Goal: Information Seeking & Learning: Learn about a topic

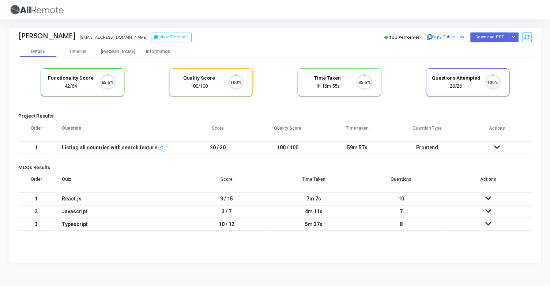
scroll to position [15, 19]
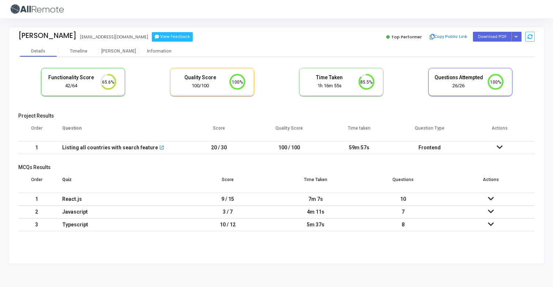
click at [154, 36] on button "View Feedback" at bounding box center [172, 37] width 41 height 10
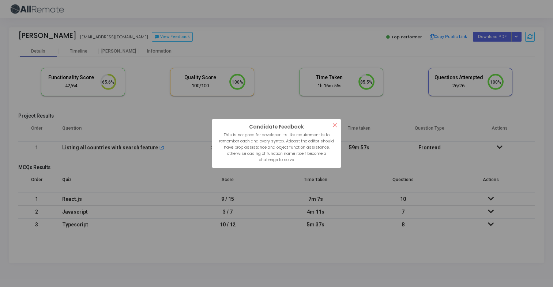
click at [335, 124] on button "×" at bounding box center [335, 125] width 12 height 12
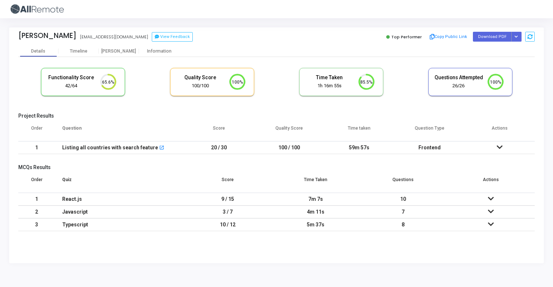
click at [327, 148] on td "59m 57s" at bounding box center [359, 148] width 70 height 13
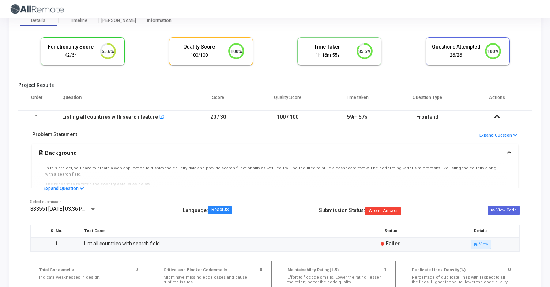
scroll to position [31, 0]
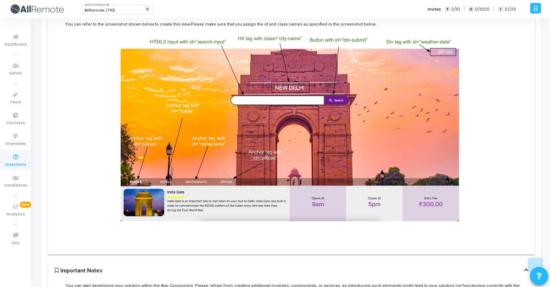
scroll to position [299, 0]
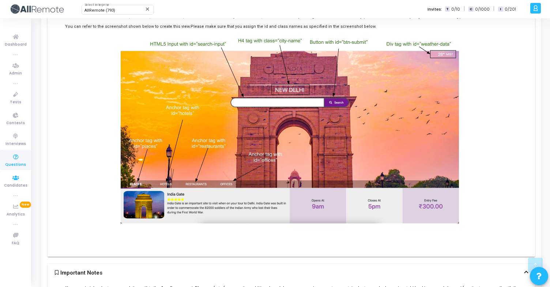
click at [14, 159] on icon at bounding box center [15, 157] width 15 height 9
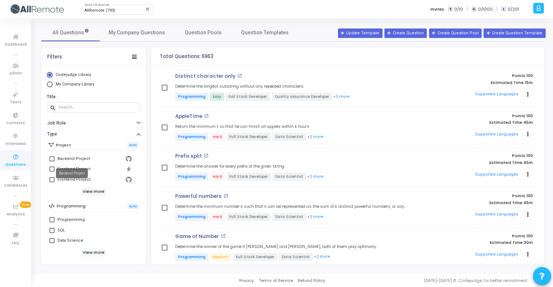
click at [53, 170] on mat-tooltip-component "Backend Project" at bounding box center [72, 173] width 42 height 20
click at [52, 169] on mat-tooltip-component "Backend Project" at bounding box center [72, 173] width 42 height 20
click at [79, 171] on div "Frontend Project" at bounding box center [73, 169] width 33 height 9
click at [52, 172] on input "Frontend Project" at bounding box center [52, 172] width 0 height 0
checkbox input "true"
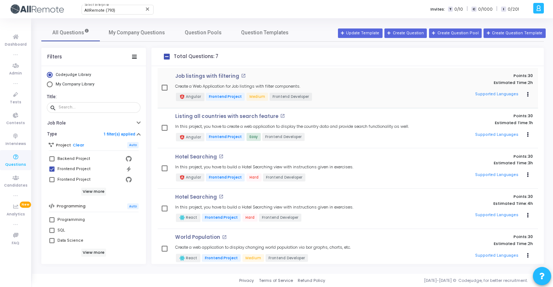
click at [284, 83] on div "Job listings with filtering open_in_new Create a Web Application for Job listin…" at bounding box center [294, 88] width 244 height 29
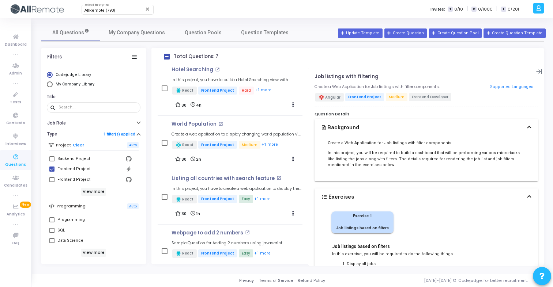
scroll to position [189, 0]
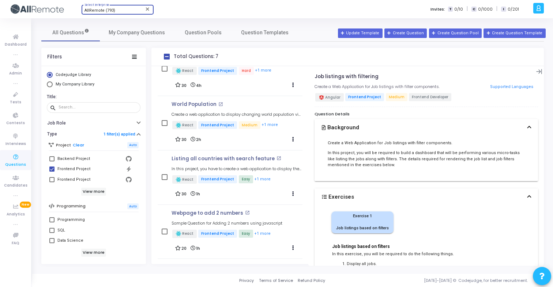
click at [123, 12] on div "AllRemote (793)" at bounding box center [113, 10] width 59 height 4
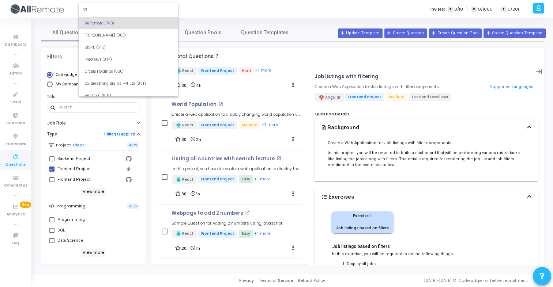
scroll to position [0, 0]
type input "39"
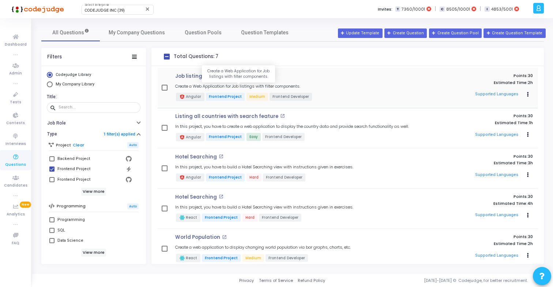
click at [284, 86] on h5 "Create a Web Application for Job listings with filter components." at bounding box center [237, 86] width 125 height 5
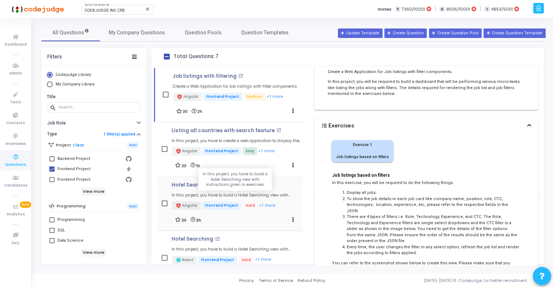
scroll to position [43, 0]
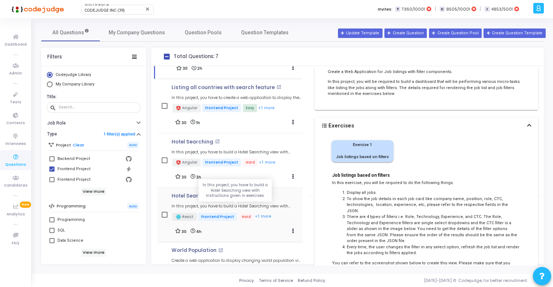
click at [240, 207] on h5 "In this project, you have to build a Hotel Searching view with instructions giv…" at bounding box center [237, 206] width 131 height 5
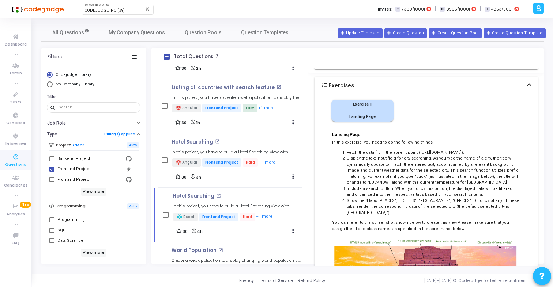
scroll to position [0, 0]
